Goal: Navigation & Orientation: Find specific page/section

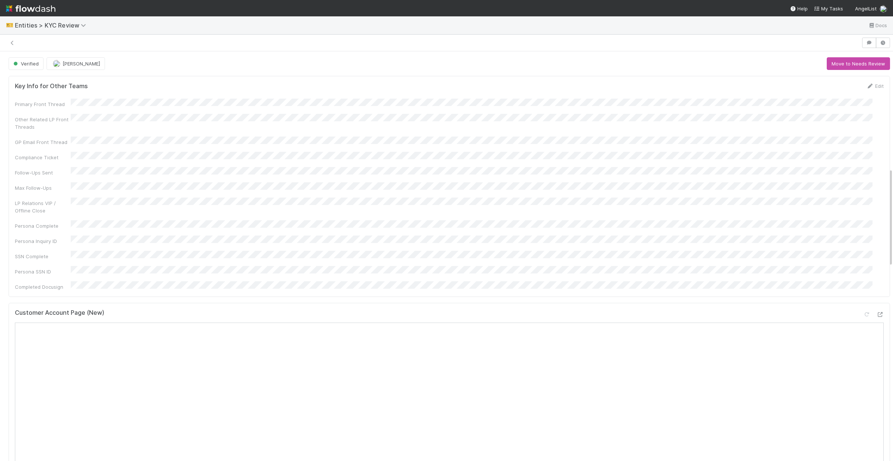
scroll to position [486, 0]
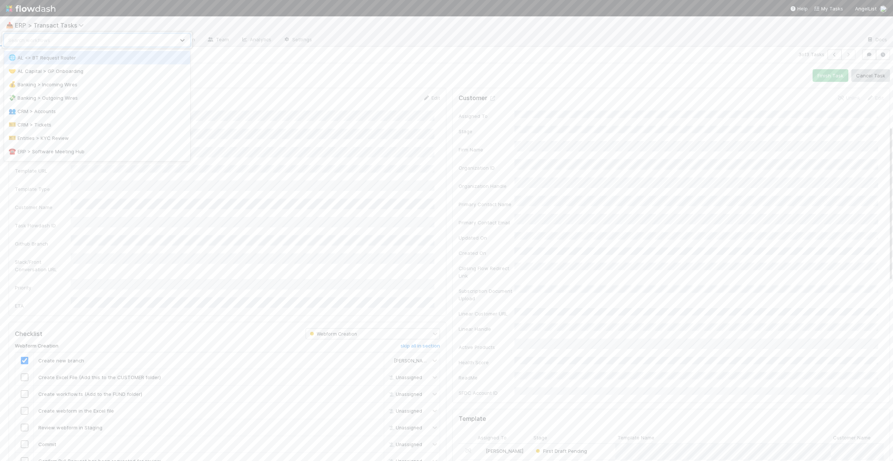
scroll to position [161, 0]
click at [252, 67] on div "option AL <> BT Request Router focused, 1 of 16. 16 results available. Use Up a…" at bounding box center [446, 230] width 893 height 461
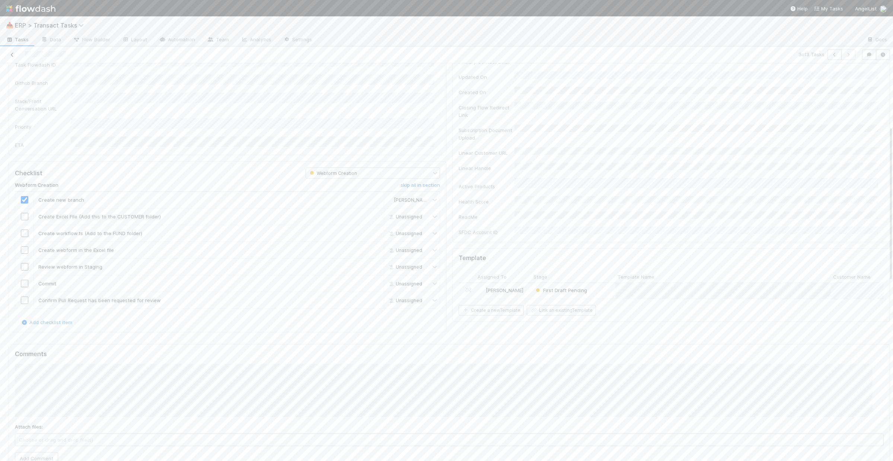
click at [15, 54] on icon at bounding box center [12, 54] width 7 height 5
click at [66, 112] on div "🔄 Past 7 Days 22" at bounding box center [53, 111] width 95 height 9
